Goal: Navigation & Orientation: Find specific page/section

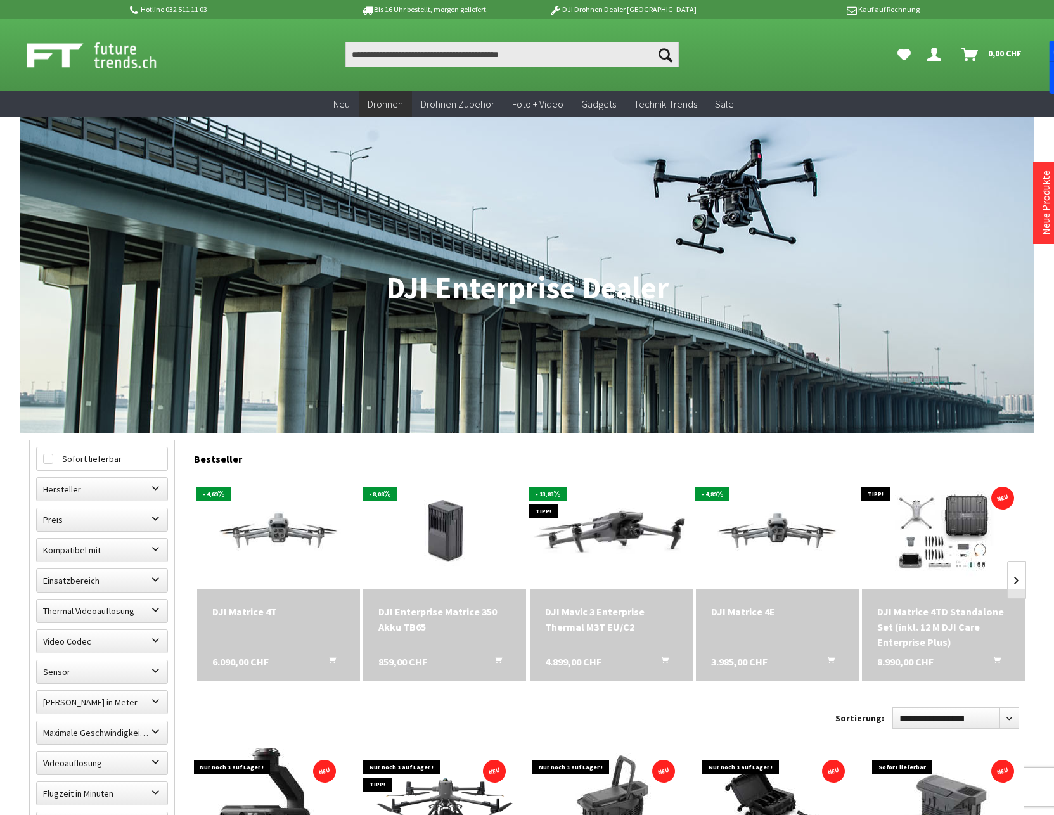
scroll to position [1, 0]
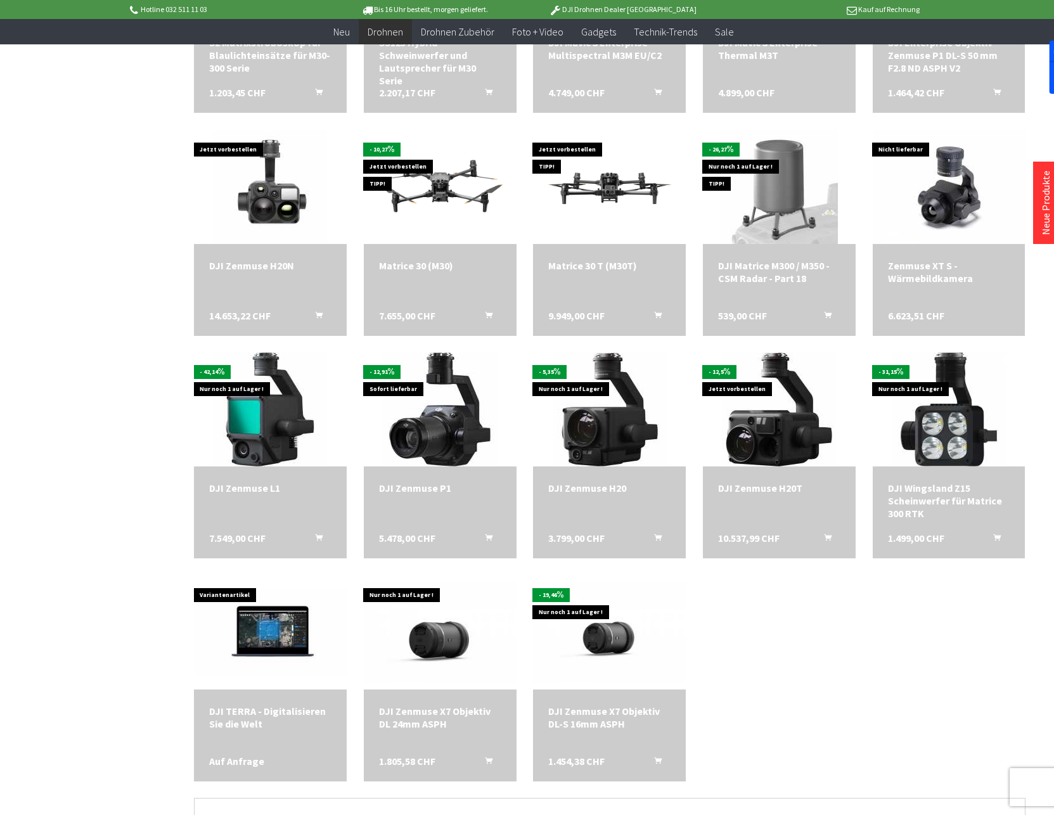
scroll to position [2151, 0]
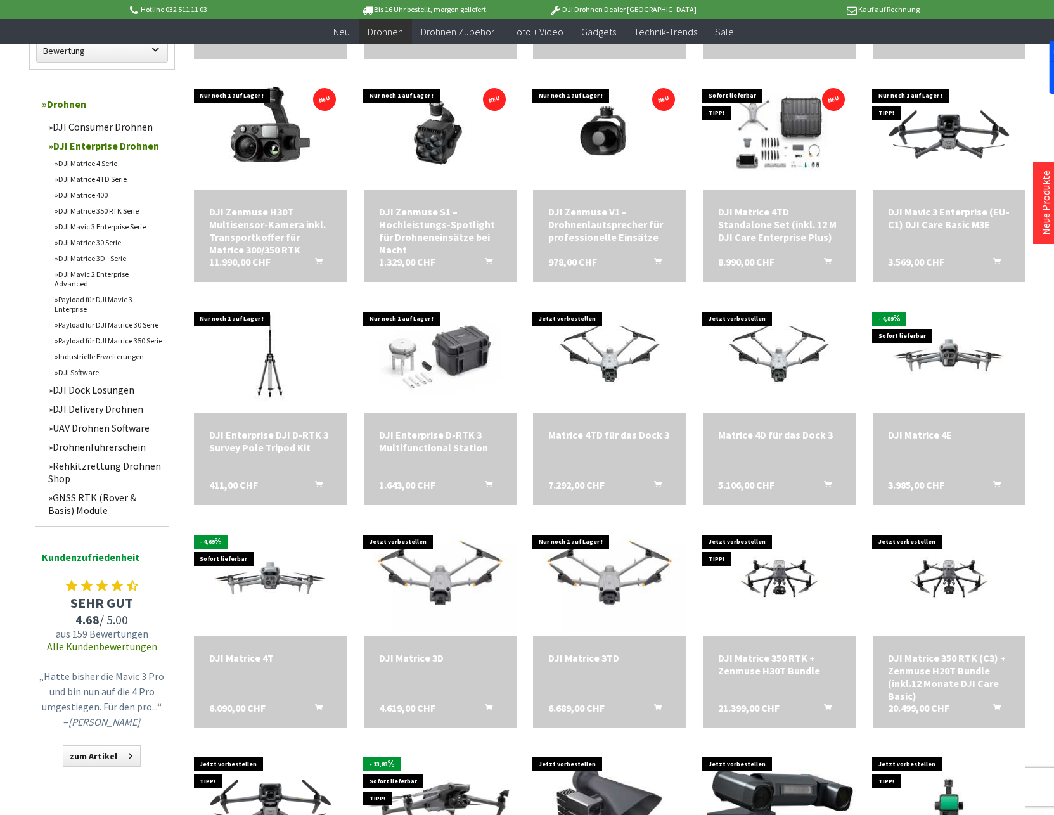
scroll to position [555, 0]
